Goal: Task Accomplishment & Management: Complete application form

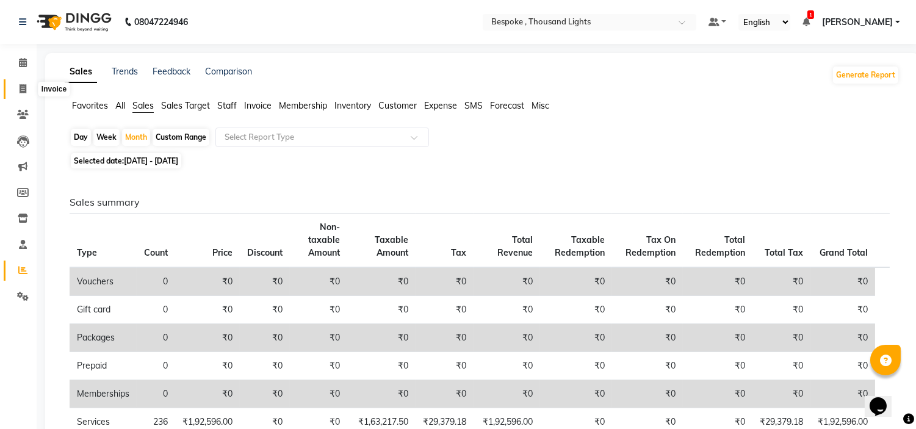
click at [22, 82] on span at bounding box center [22, 89] width 21 height 14
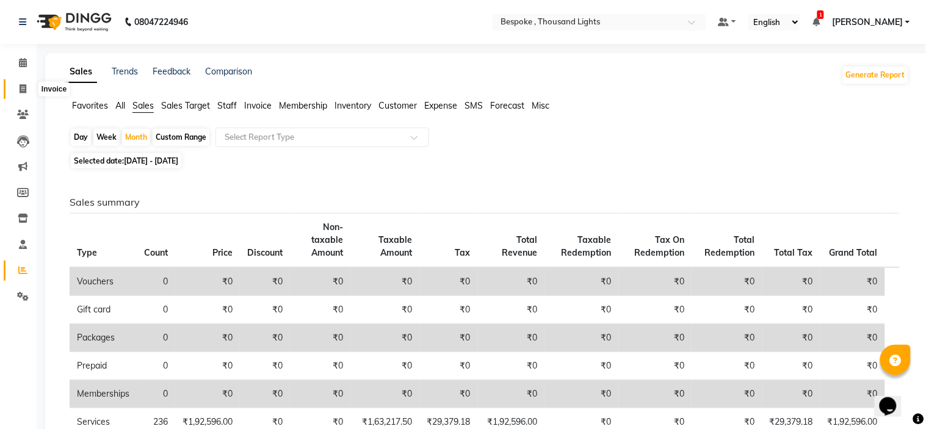
select select "8177"
select select "service"
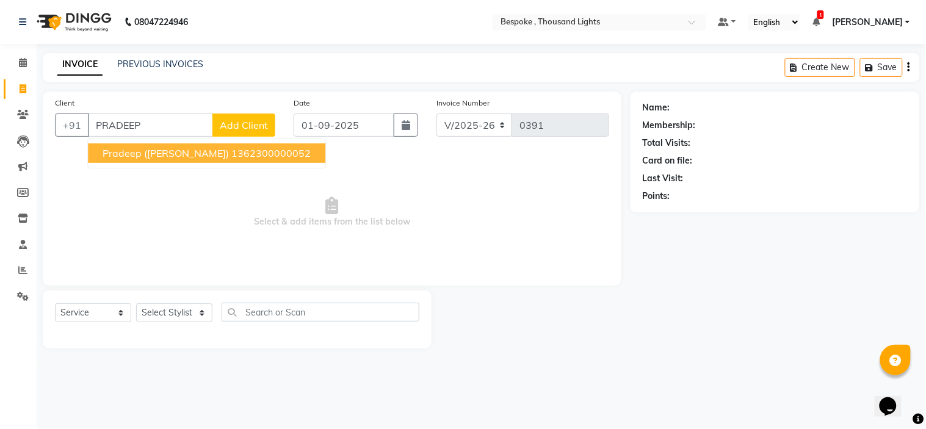
type input "PRADEEP"
click at [239, 120] on span "Add Client" at bounding box center [244, 125] width 48 height 12
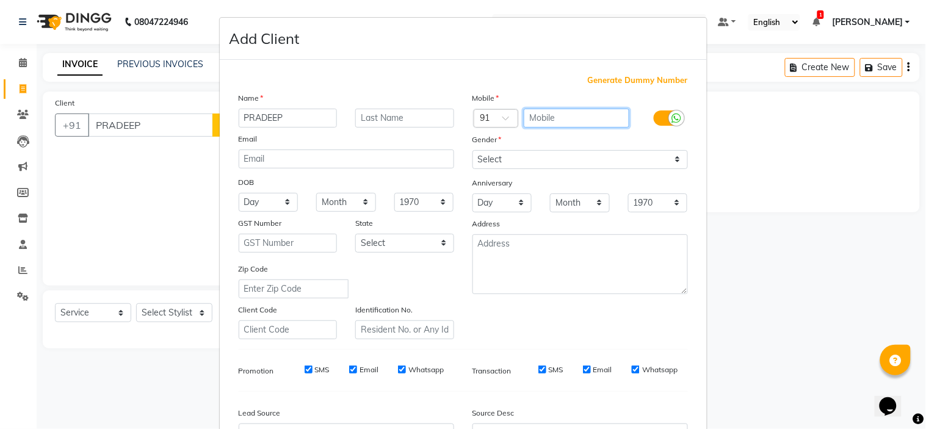
click at [553, 120] on input "text" at bounding box center [577, 118] width 106 height 19
type input "9611823344"
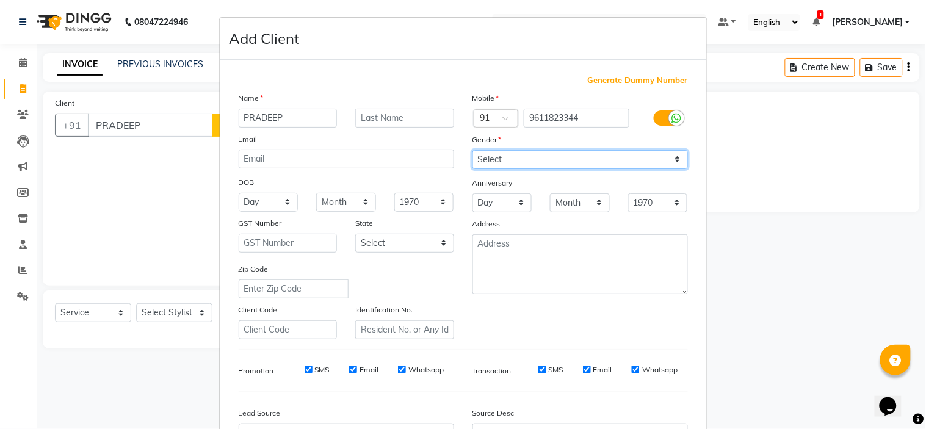
click at [525, 162] on select "Select Male Female Other Prefer Not To Say" at bounding box center [579, 159] width 215 height 19
select select "male"
click at [472, 150] on select "Select Male Female Other Prefer Not To Say" at bounding box center [579, 159] width 215 height 19
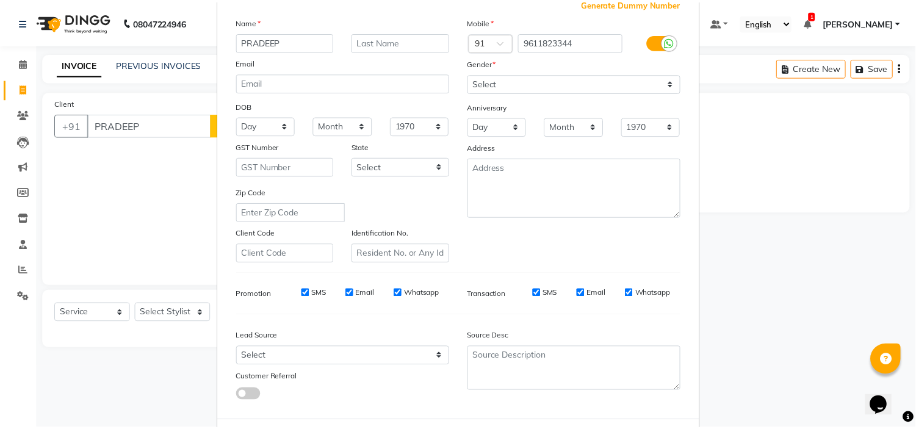
scroll to position [135, 0]
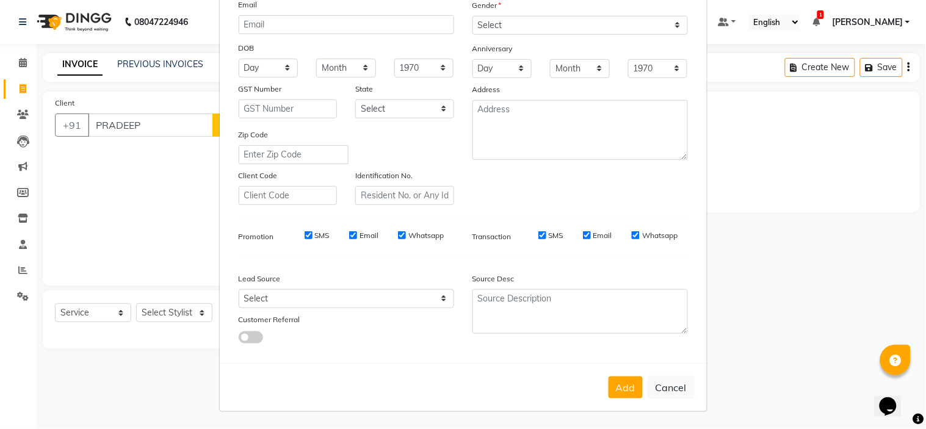
click at [617, 392] on button "Add" at bounding box center [626, 388] width 34 height 22
type input "9611823344"
select select
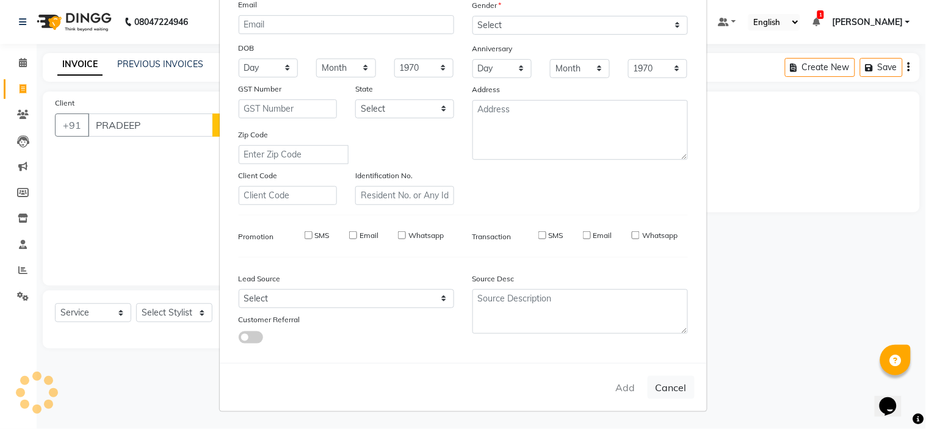
select select
checkbox input "false"
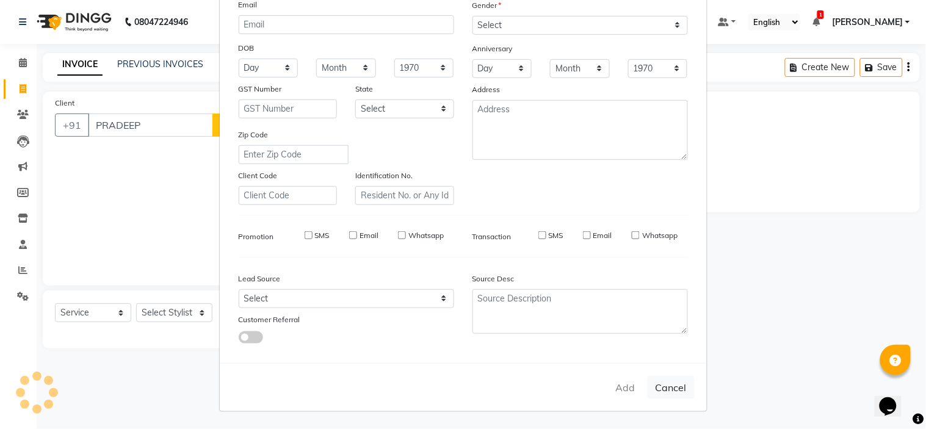
checkbox input "false"
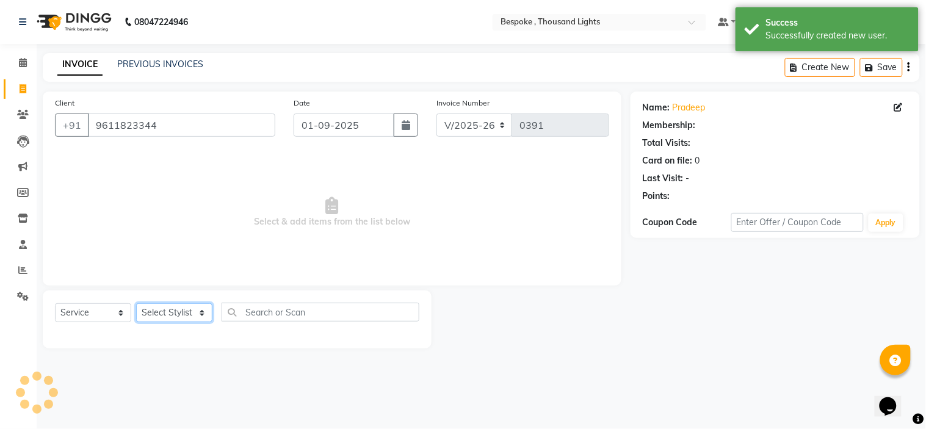
click at [184, 307] on select "Select Stylist Anand Ching Dilipan Guru Ilyas Jaan Karthi Khawlkim Kimte Kumar …" at bounding box center [174, 312] width 76 height 19
select select "77393"
click at [136, 304] on select "Select Stylist Anand Ching Dilipan Guru Ilyas Jaan Karthi Khawlkim Kimte Kumar …" at bounding box center [174, 312] width 76 height 19
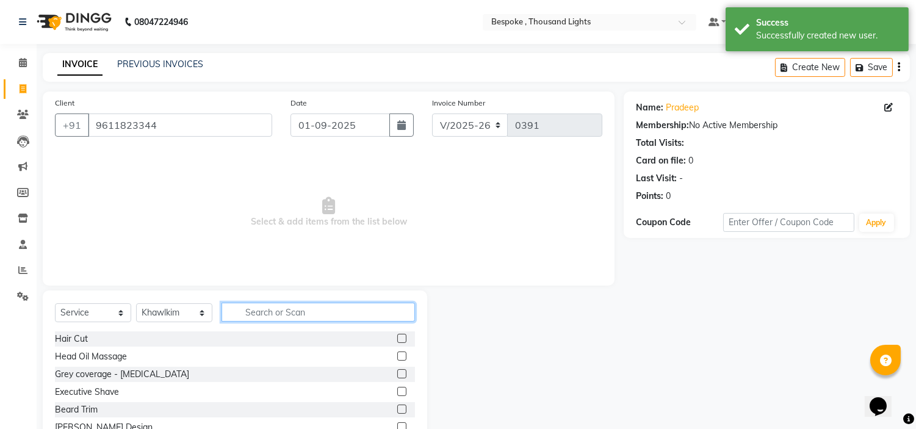
click at [270, 305] on input "text" at bounding box center [319, 312] width 194 height 19
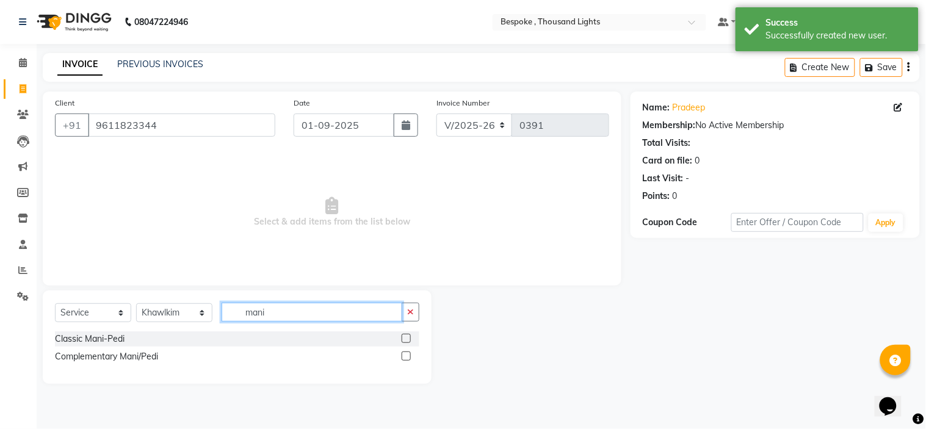
type input "mani"
click at [407, 339] on label at bounding box center [406, 338] width 9 height 9
click at [407, 339] on input "checkbox" at bounding box center [406, 339] width 8 height 8
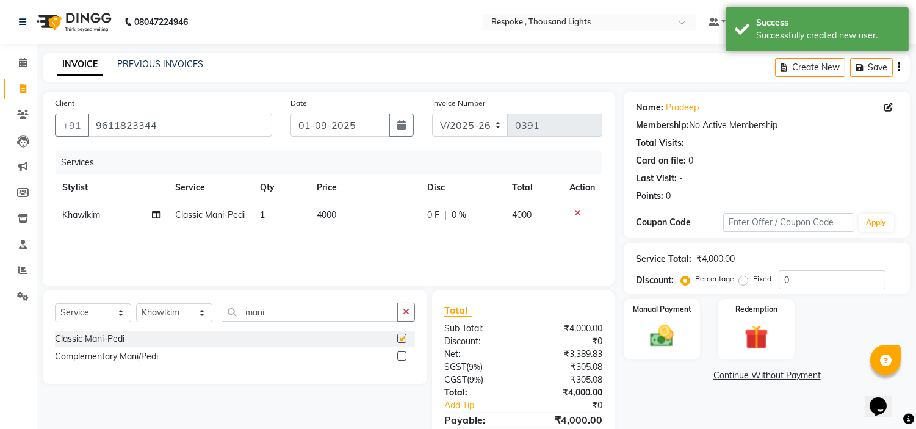
checkbox input "false"
click at [331, 219] on span "4000" at bounding box center [327, 214] width 20 height 11
select select "77393"
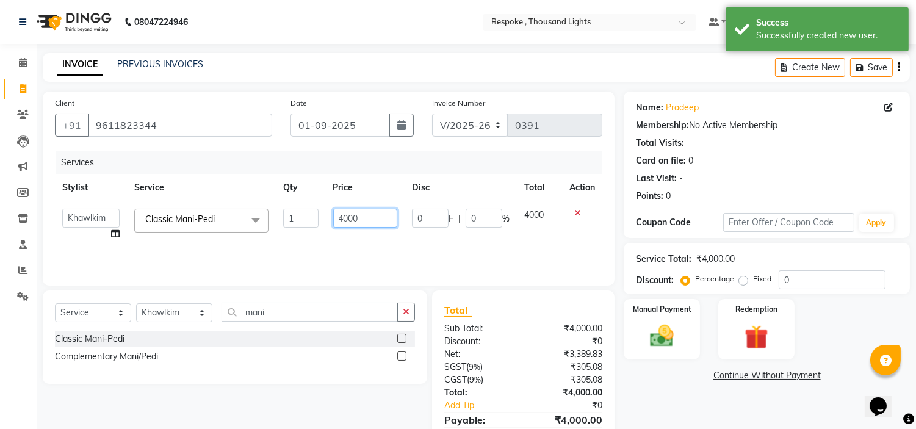
drag, startPoint x: 365, startPoint y: 219, endPoint x: 313, endPoint y: 221, distance: 51.9
click at [313, 221] on tr "Anand Ching Dilipan Guru Ilyas Jaan Karthi Khawlkim Kimte Kumar Mahesh Palani R…" at bounding box center [329, 224] width 548 height 46
type input "2500"
click at [167, 314] on select "Select Stylist Anand Ching Dilipan Guru Ilyas Jaan Karthi Khawlkim Kimte Kumar …" at bounding box center [174, 312] width 76 height 19
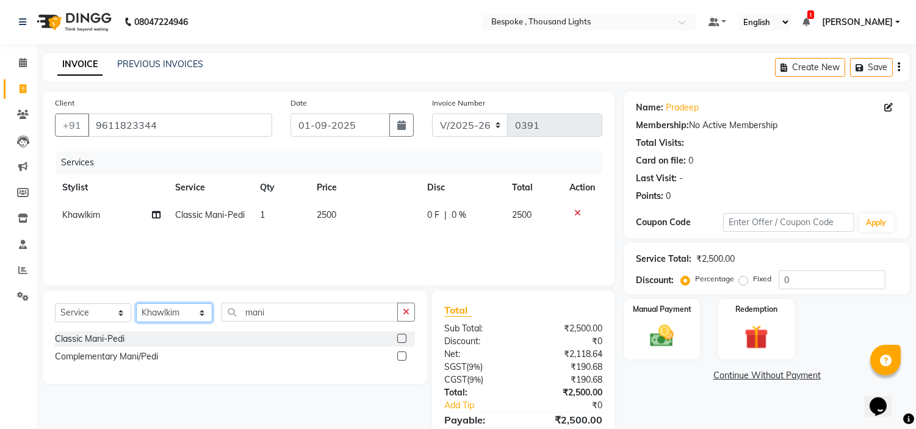
select select "77391"
click at [136, 304] on select "Select Stylist Anand Ching Dilipan Guru Ilyas Jaan Karthi Khawlkim Kimte Kumar …" at bounding box center [174, 312] width 76 height 19
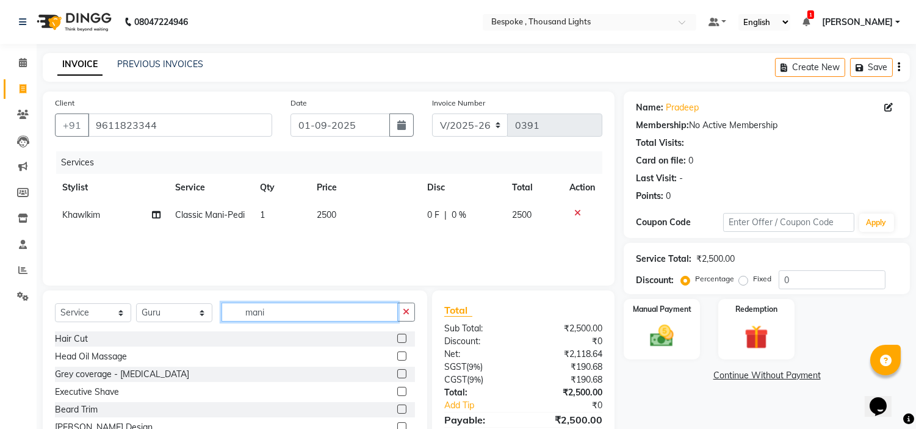
drag, startPoint x: 281, startPoint y: 313, endPoint x: 209, endPoint y: 306, distance: 72.3
click at [209, 306] on div "Select Service Product Membership Package Voucher Prepaid Gift Card Select Styl…" at bounding box center [235, 317] width 360 height 29
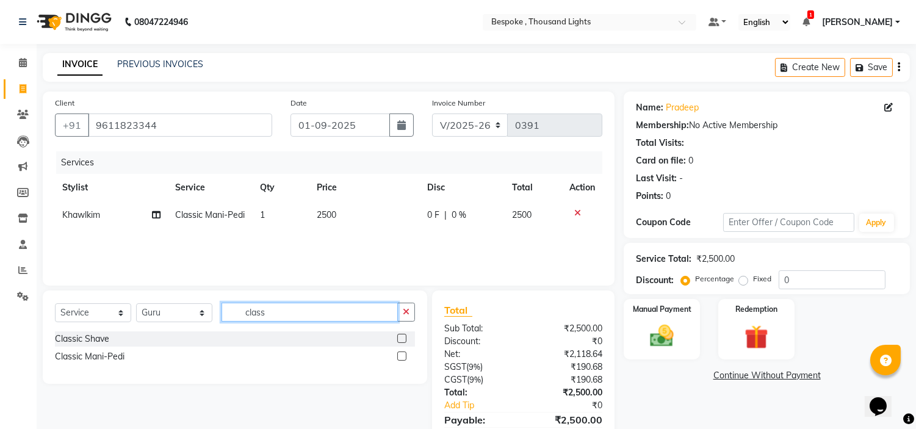
type input "class"
click at [403, 338] on label at bounding box center [401, 338] width 9 height 9
click at [403, 338] on input "checkbox" at bounding box center [401, 339] width 8 height 8
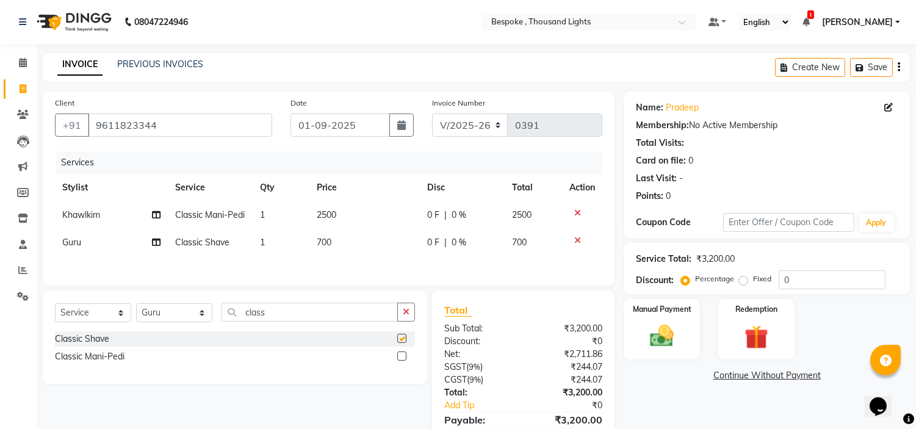
checkbox input "false"
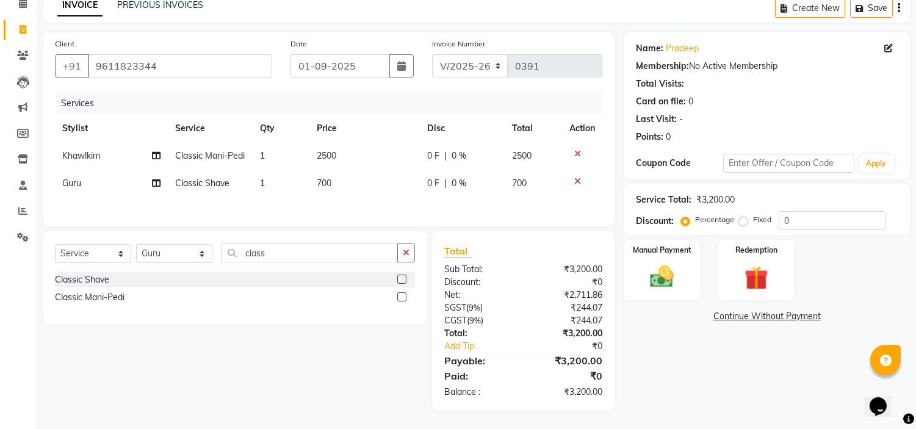
scroll to position [62, 0]
drag, startPoint x: 669, startPoint y: 277, endPoint x: 768, endPoint y: 276, distance: 98.9
click at [668, 277] on img at bounding box center [662, 276] width 38 height 27
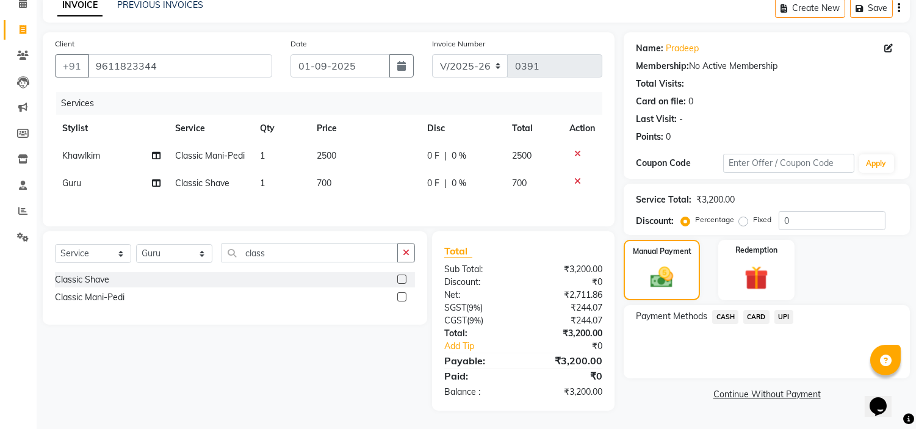
click at [757, 314] on span "CARD" at bounding box center [757, 317] width 26 height 14
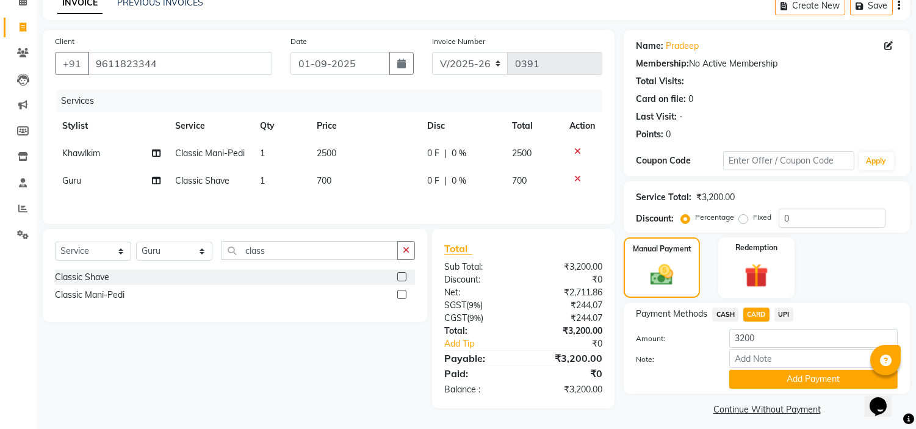
click at [817, 377] on button "Add Payment" at bounding box center [814, 379] width 168 height 19
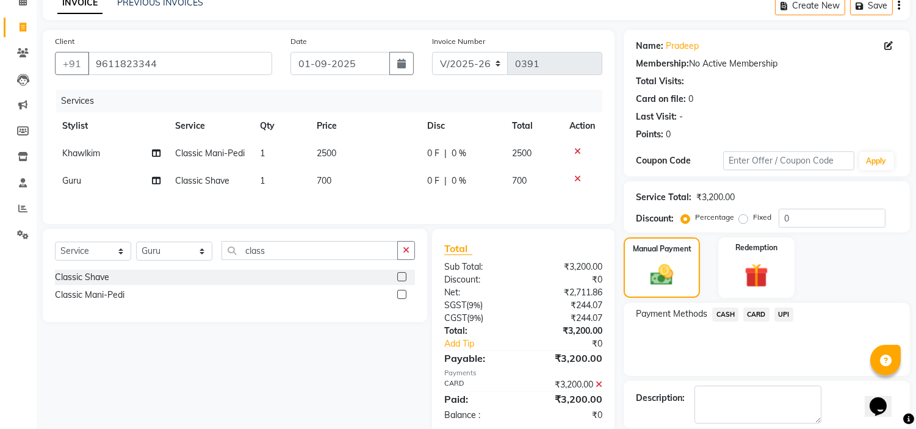
drag, startPoint x: 925, startPoint y: 235, endPoint x: 22, endPoint y: 20, distance: 928.8
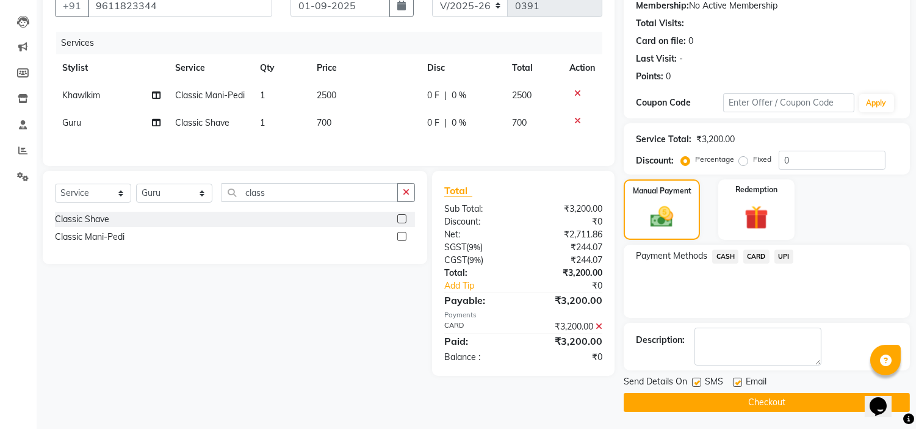
click at [787, 397] on button "Checkout" at bounding box center [767, 402] width 286 height 19
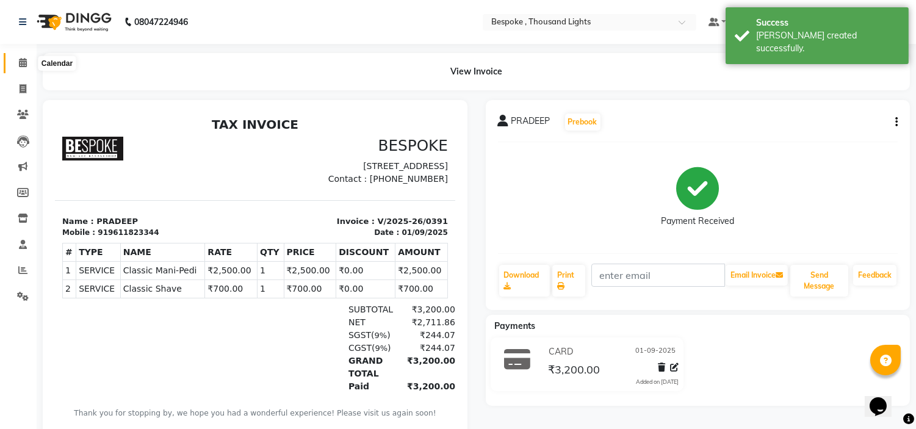
click at [21, 59] on icon at bounding box center [23, 62] width 8 height 9
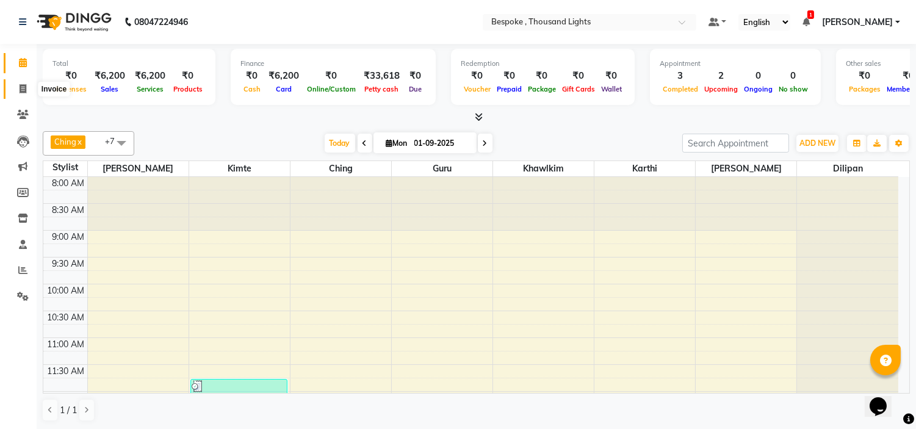
click at [21, 82] on span at bounding box center [22, 89] width 21 height 14
select select "service"
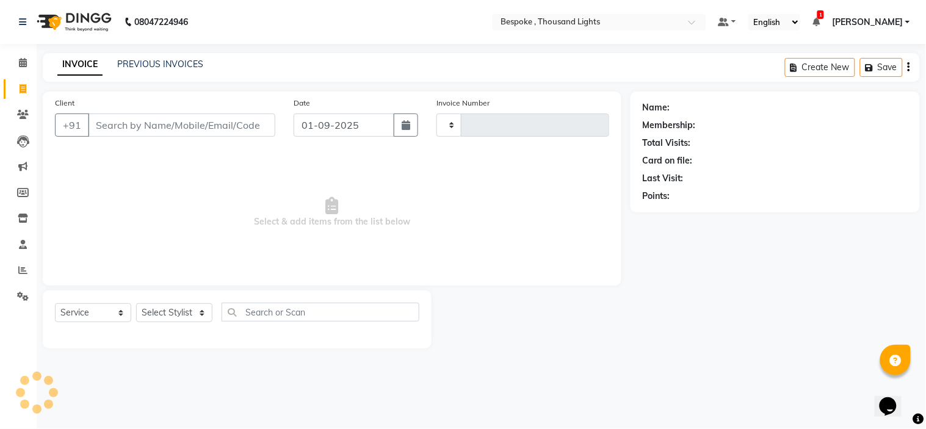
type input "0392"
select select "8177"
click at [179, 59] on link "PREVIOUS INVOICES" at bounding box center [160, 64] width 86 height 11
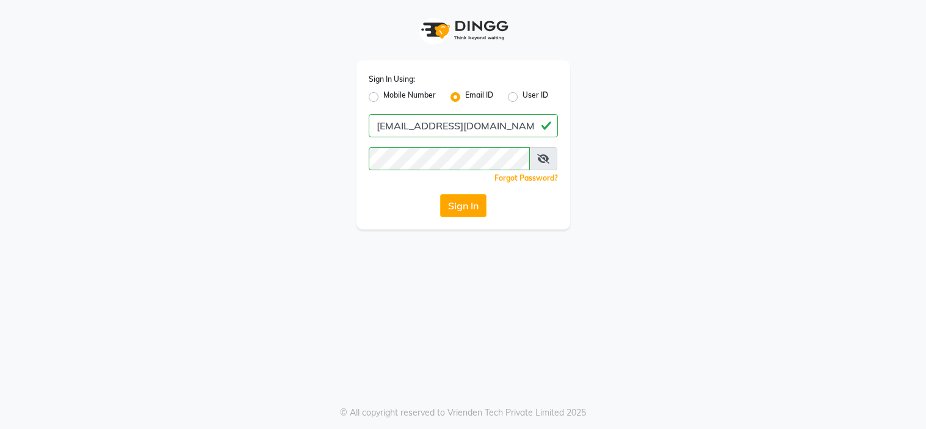
click at [464, 216] on button "Sign In" at bounding box center [463, 205] width 46 height 23
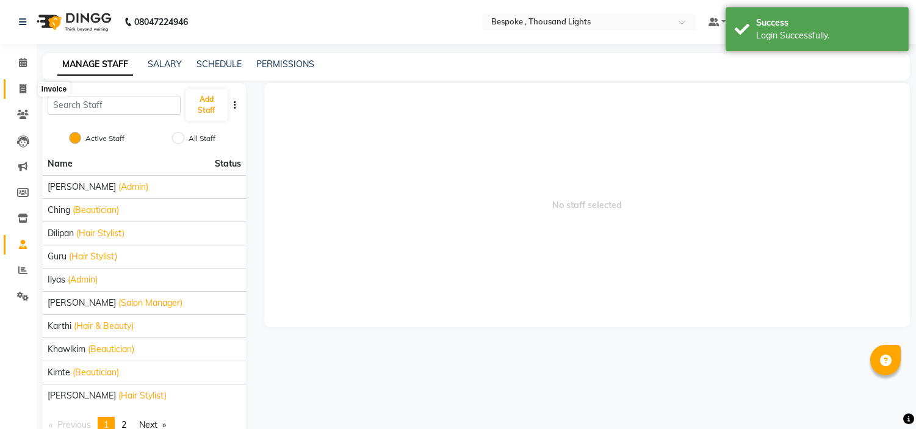
click at [24, 89] on icon at bounding box center [23, 88] width 7 height 9
select select "service"
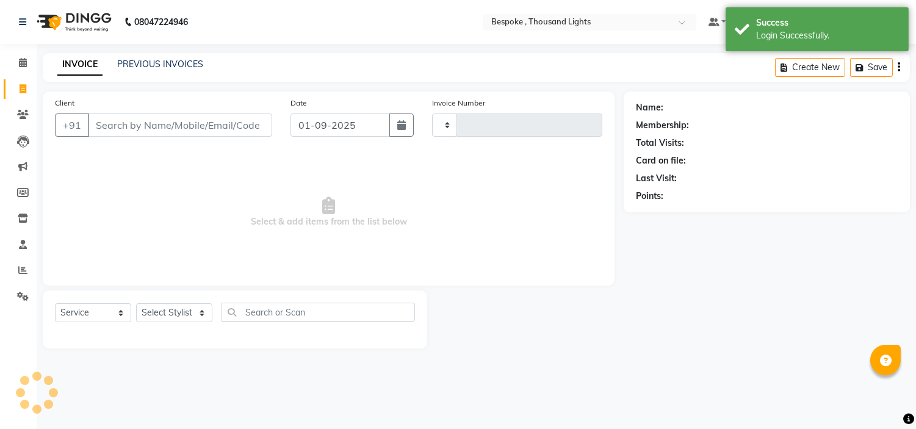
type input "0392"
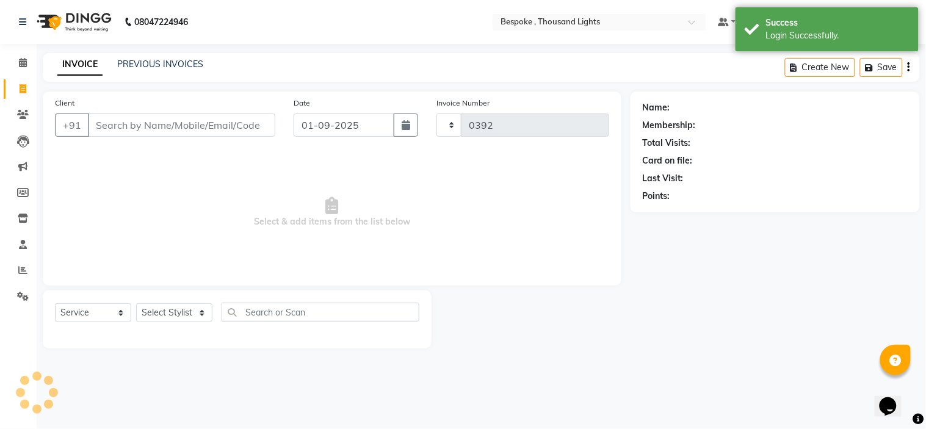
select select "8177"
click at [23, 63] on icon at bounding box center [23, 62] width 8 height 9
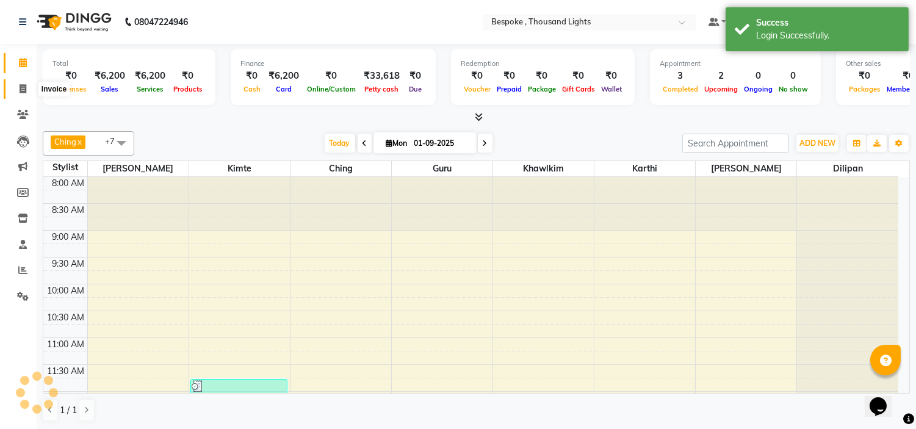
click at [23, 86] on icon at bounding box center [23, 88] width 7 height 9
select select "service"
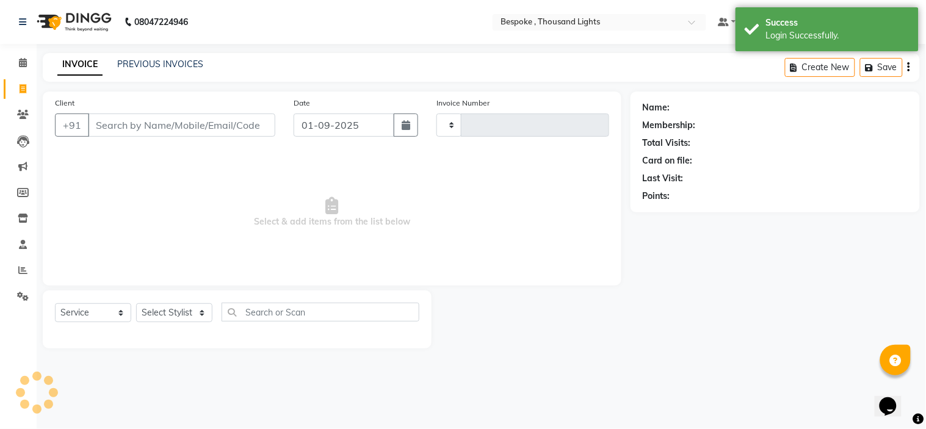
type input "0392"
select select "8177"
click at [19, 265] on span at bounding box center [22, 271] width 21 height 14
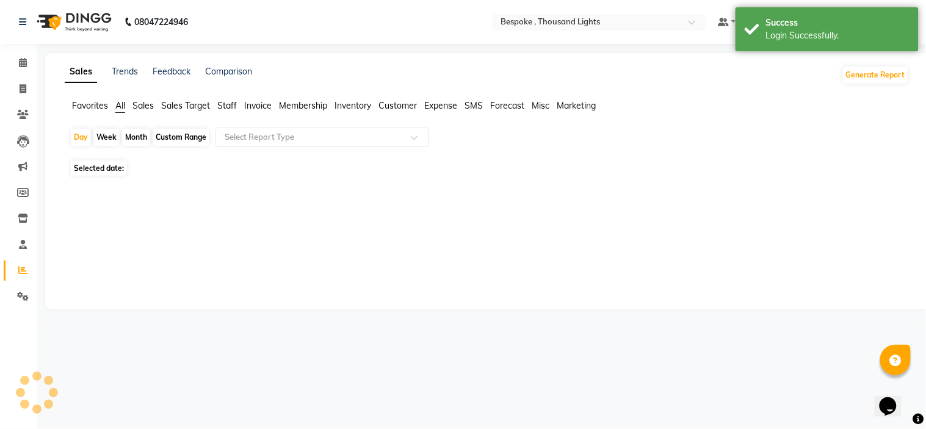
click at [18, 272] on icon at bounding box center [22, 270] width 9 height 9
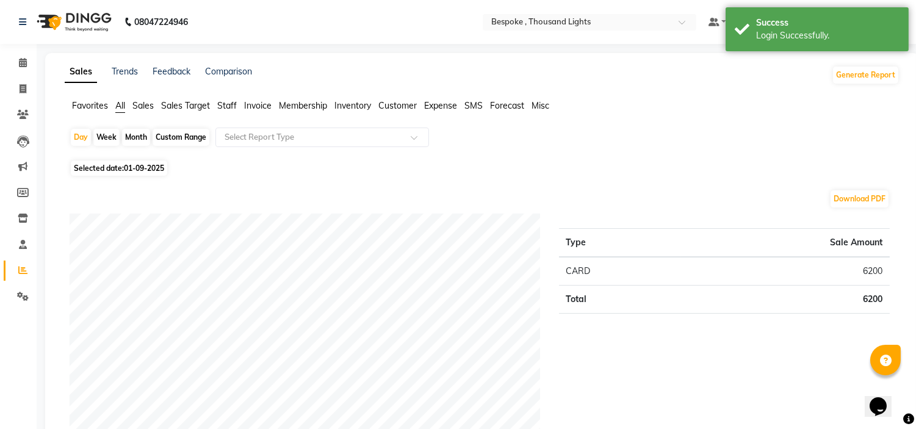
click at [147, 100] on span "Sales" at bounding box center [142, 105] width 21 height 11
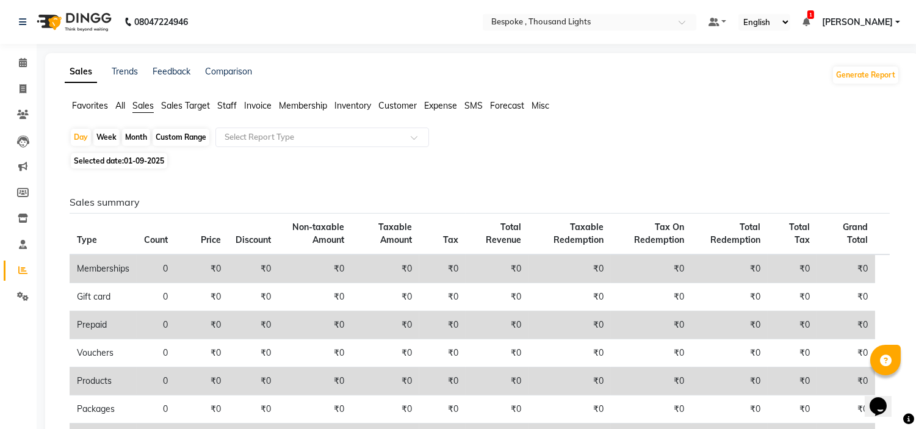
click at [234, 106] on span "Staff" at bounding box center [227, 105] width 20 height 11
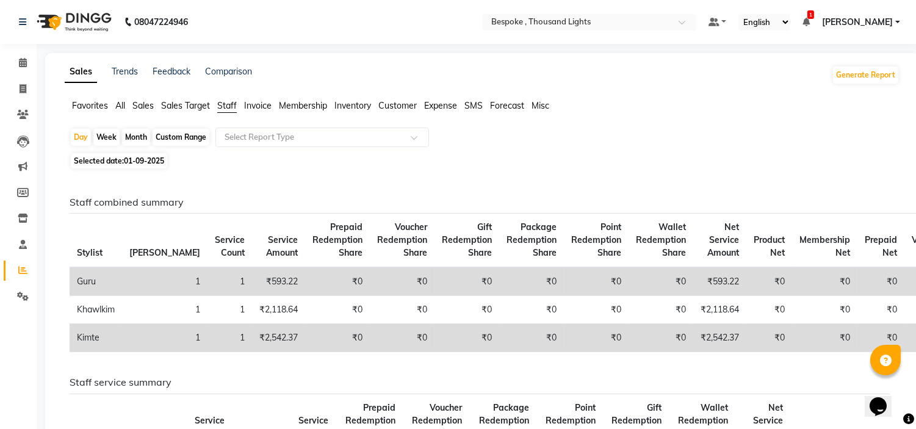
click at [145, 104] on span "Sales" at bounding box center [142, 105] width 21 height 11
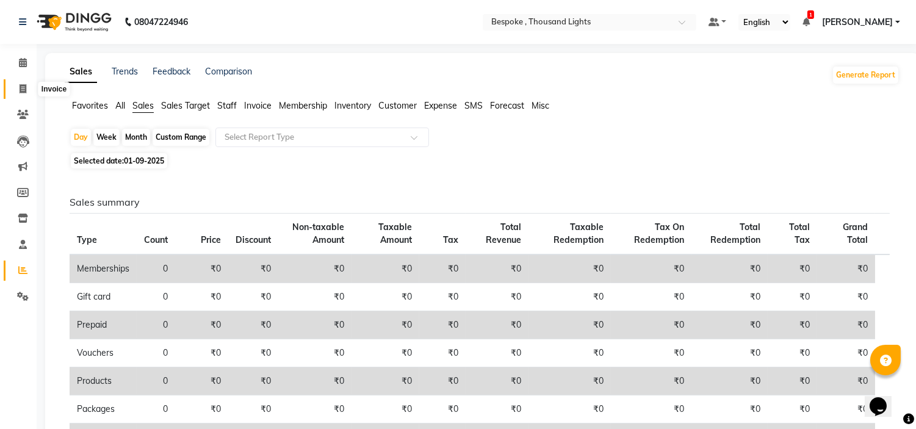
click at [26, 89] on span at bounding box center [22, 89] width 21 height 14
select select "8177"
select select "service"
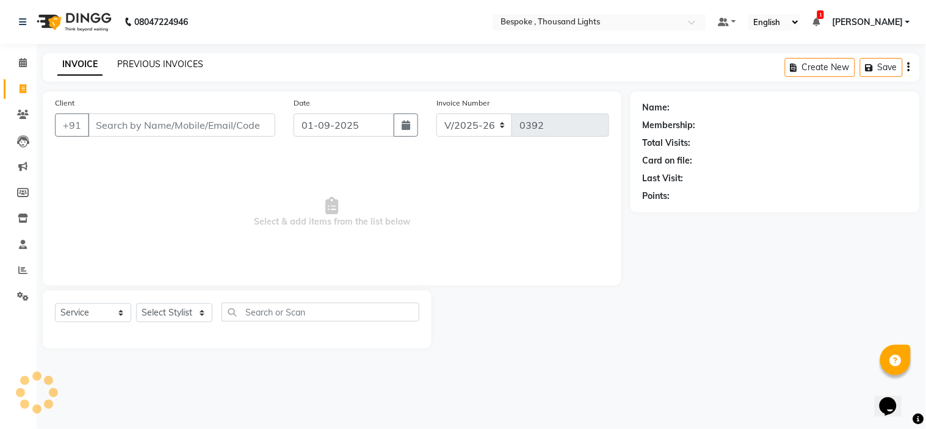
click at [150, 61] on link "PREVIOUS INVOICES" at bounding box center [160, 64] width 86 height 11
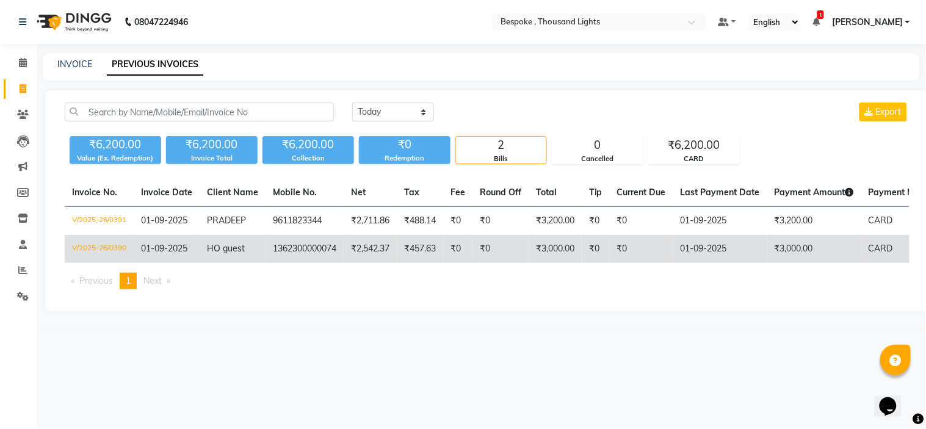
click at [334, 242] on td "1362300000074" at bounding box center [305, 249] width 78 height 28
